Goal: Find specific page/section: Find specific page/section

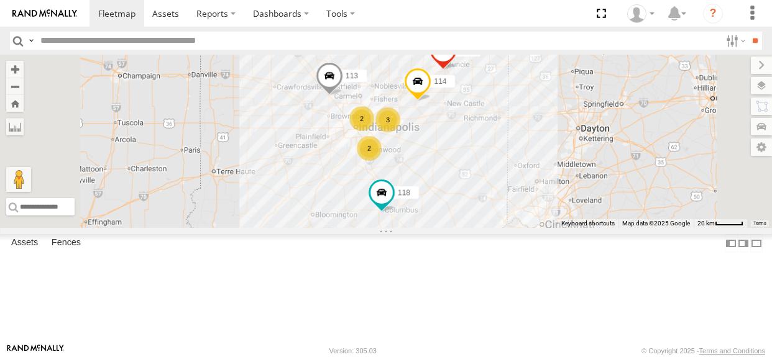
select select "**********"
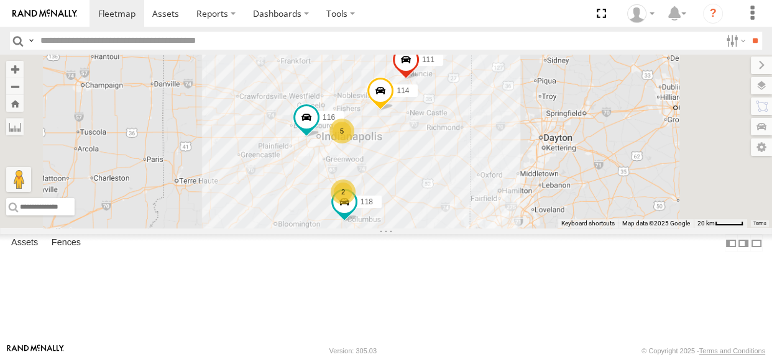
drag, startPoint x: 439, startPoint y: 111, endPoint x: 409, endPoint y: 121, distance: 31.8
click at [409, 121] on div "114 116 5 118 2 111" at bounding box center [386, 141] width 772 height 173
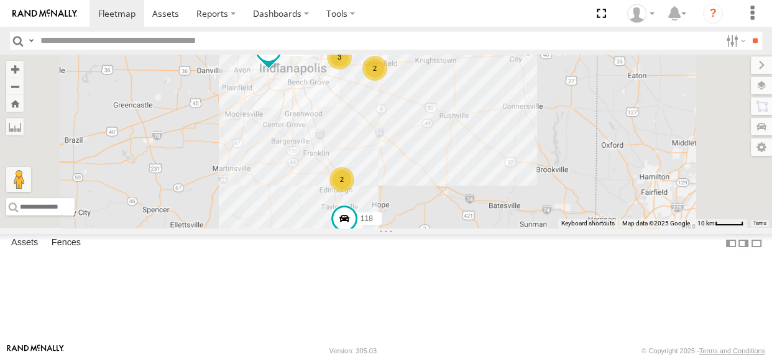
click at [354, 192] on div "2" at bounding box center [341, 179] width 25 height 25
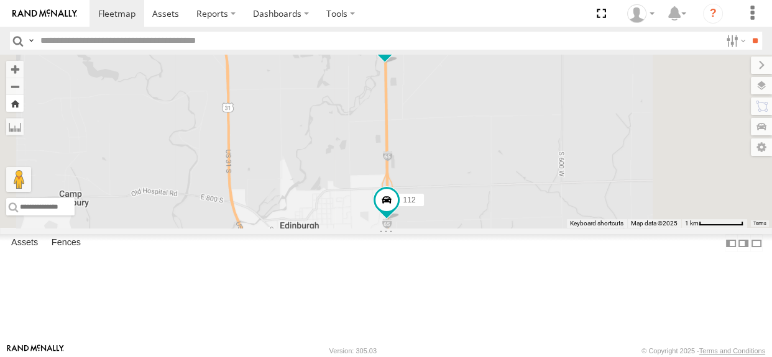
click at [24, 106] on button "Zoom Home" at bounding box center [14, 103] width 17 height 17
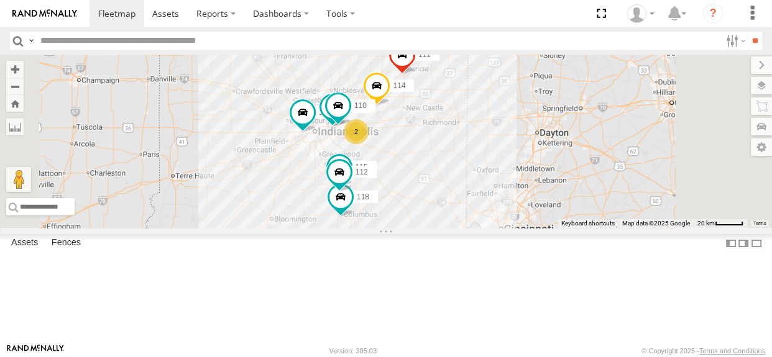
drag, startPoint x: 437, startPoint y: 149, endPoint x: 417, endPoint y: 151, distance: 20.0
click at [417, 151] on div "114 116 110 118 2 115 117 111 112 113" at bounding box center [386, 141] width 772 height 173
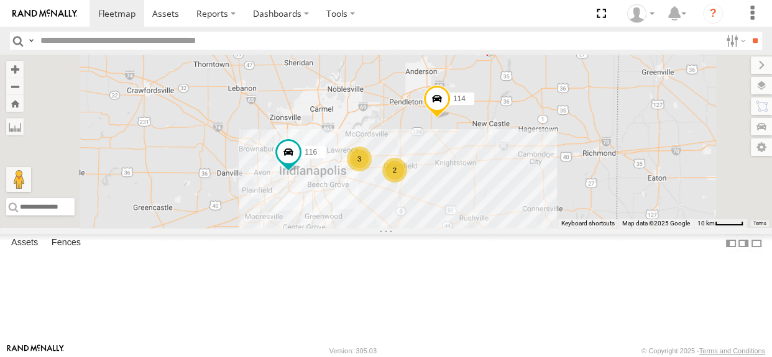
drag, startPoint x: 490, startPoint y: 165, endPoint x: 454, endPoint y: 135, distance: 46.8
click at [454, 135] on div "114 116 118 111 3 2 2" at bounding box center [386, 141] width 772 height 173
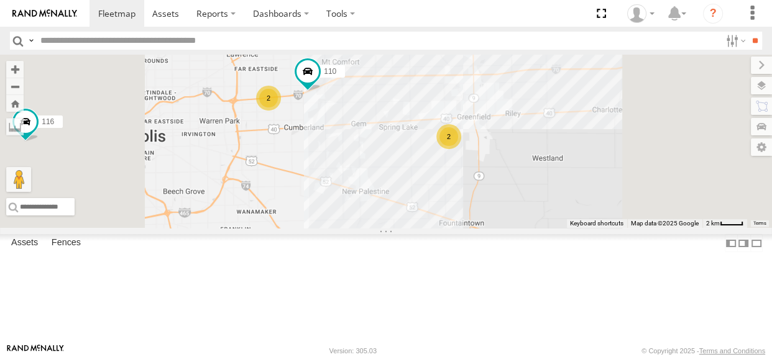
click at [281, 111] on div "2" at bounding box center [268, 98] width 25 height 25
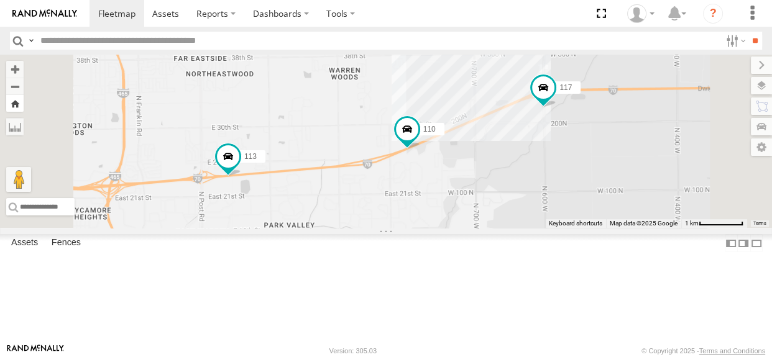
click at [24, 108] on button "Zoom Home" at bounding box center [14, 103] width 17 height 17
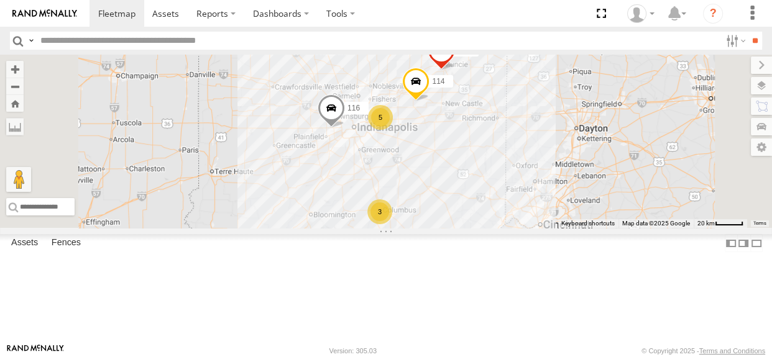
click at [392, 224] on div "3" at bounding box center [379, 211] width 25 height 25
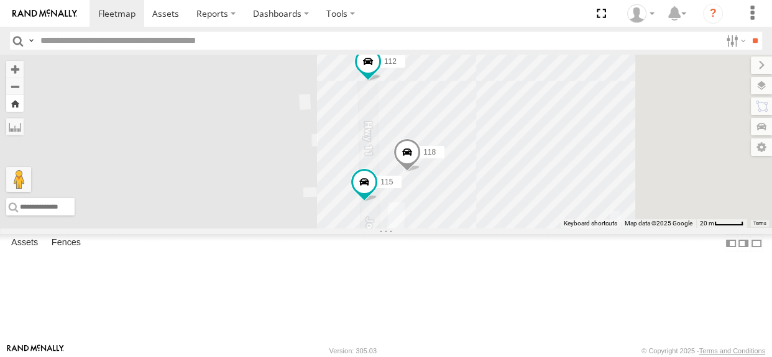
click at [24, 111] on button "Zoom Home" at bounding box center [14, 103] width 17 height 17
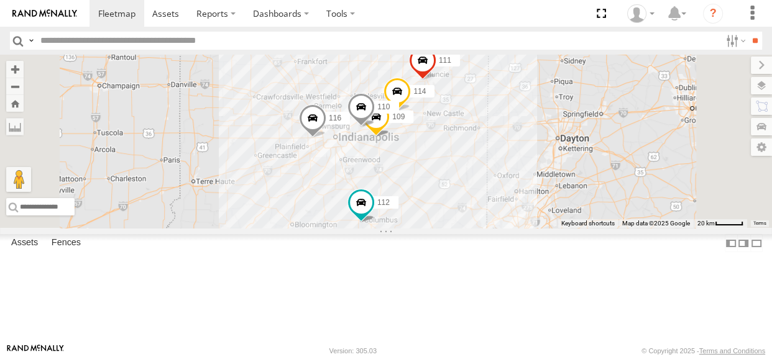
drag, startPoint x: 488, startPoint y: 220, endPoint x: 481, endPoint y: 224, distance: 7.8
click at [481, 224] on div "114 116 110 118 108 115 117 109 111 112 113" at bounding box center [386, 141] width 772 height 173
